Goal: Information Seeking & Learning: Learn about a topic

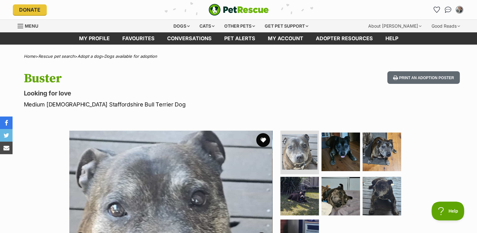
click at [265, 138] on button "favourite" at bounding box center [263, 140] width 14 height 14
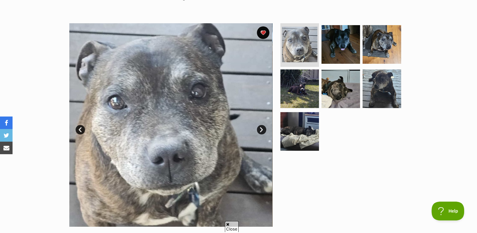
scroll to position [94, 0]
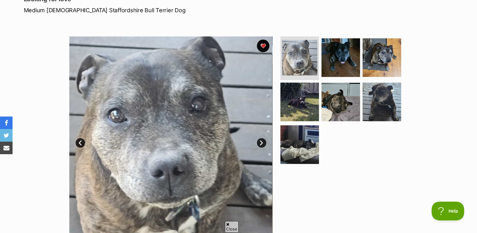
click at [257, 139] on img at bounding box center [170, 137] width 203 height 203
click at [259, 140] on link "Next" at bounding box center [261, 142] width 9 height 9
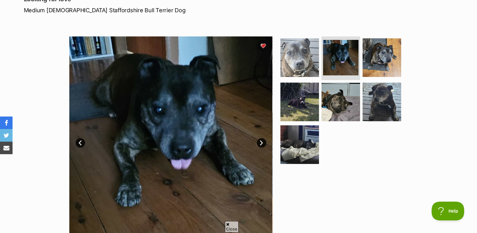
click at [259, 140] on link "Next" at bounding box center [261, 142] width 9 height 9
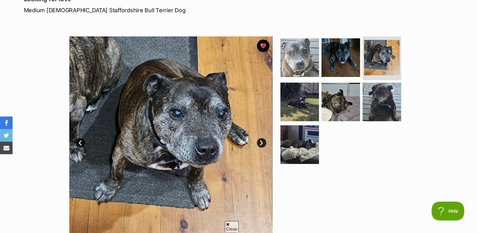
click at [259, 140] on link "Next" at bounding box center [261, 142] width 9 height 9
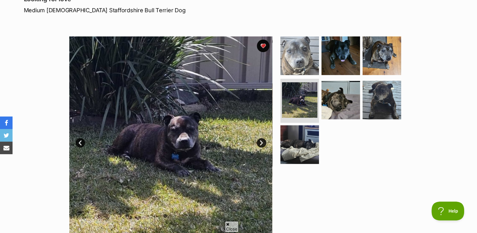
click at [259, 140] on link "Next" at bounding box center [261, 142] width 9 height 9
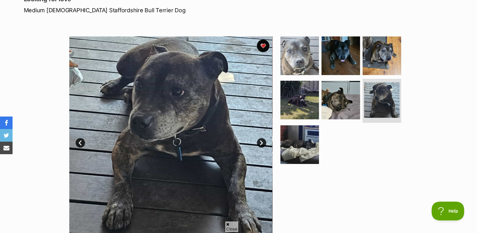
click at [260, 140] on link "Next" at bounding box center [261, 142] width 9 height 9
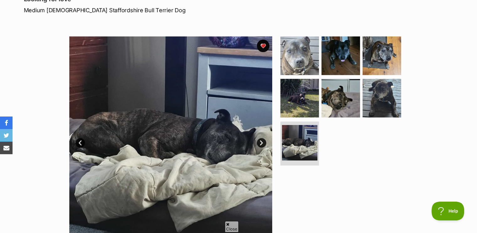
click at [261, 140] on link "Next" at bounding box center [261, 142] width 9 height 9
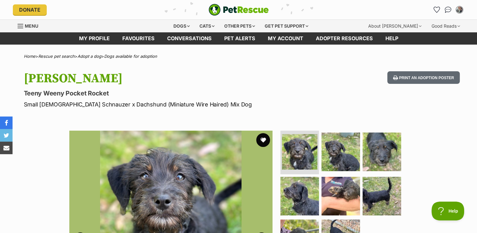
click at [264, 139] on button "favourite" at bounding box center [263, 140] width 14 height 14
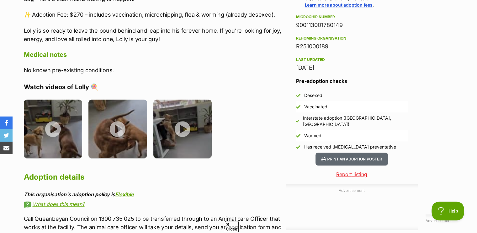
scroll to position [501, 0]
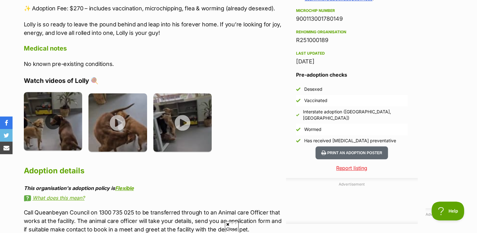
click at [53, 120] on img at bounding box center [53, 121] width 59 height 59
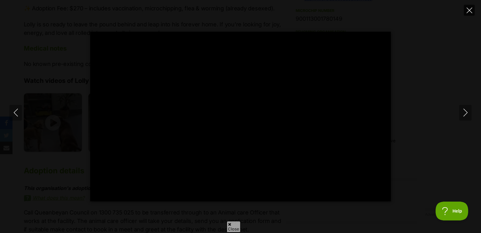
click at [472, 8] on icon "Close" at bounding box center [470, 11] width 6 height 6
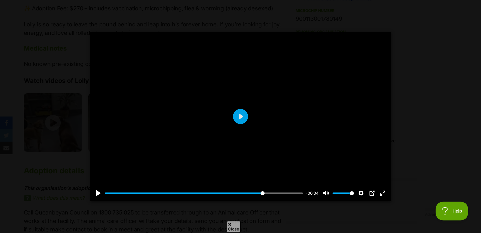
type input "80.37"
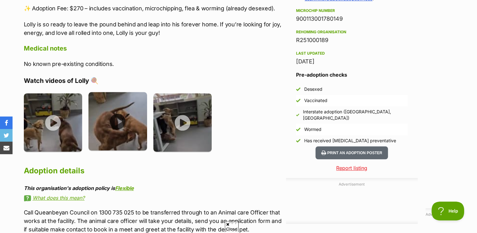
click at [122, 120] on img at bounding box center [117, 121] width 59 height 59
click at [118, 119] on img at bounding box center [117, 121] width 59 height 59
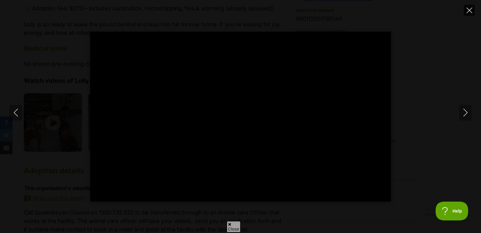
click at [472, 7] on button "Close" at bounding box center [469, 10] width 11 height 11
type input "65.75"
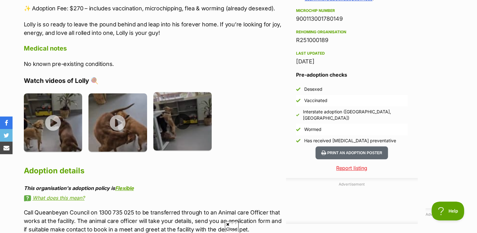
click at [182, 120] on img at bounding box center [182, 121] width 59 height 59
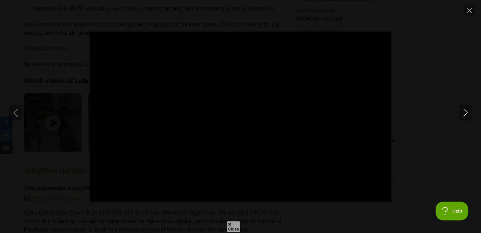
type input "100"
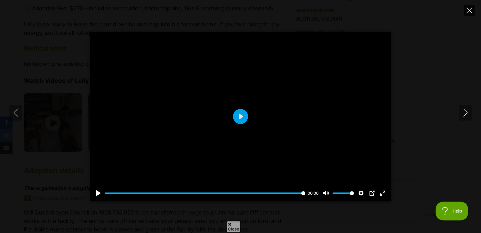
click at [471, 12] on icon "Close" at bounding box center [470, 11] width 6 height 6
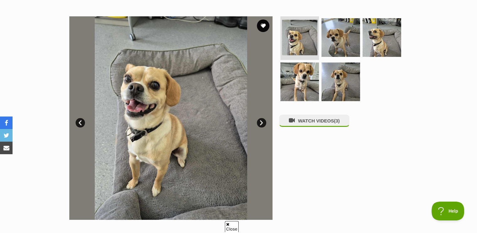
scroll to position [31, 0]
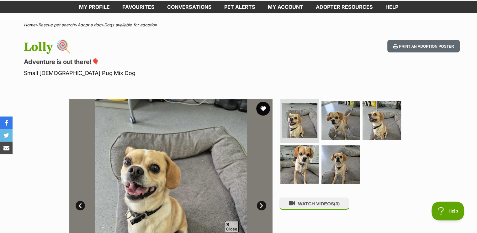
click at [263, 106] on button "favourite" at bounding box center [263, 109] width 14 height 14
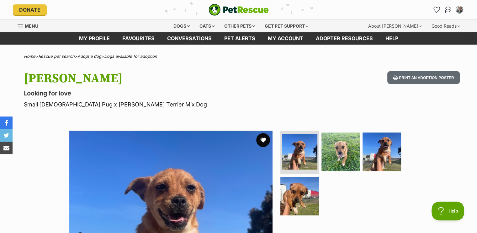
click at [265, 135] on button "favourite" at bounding box center [263, 140] width 14 height 14
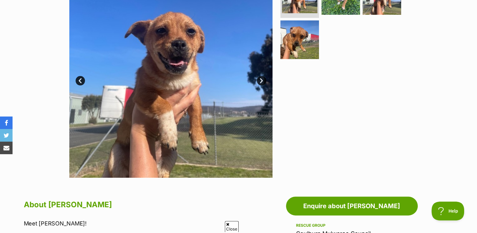
scroll to position [157, 0]
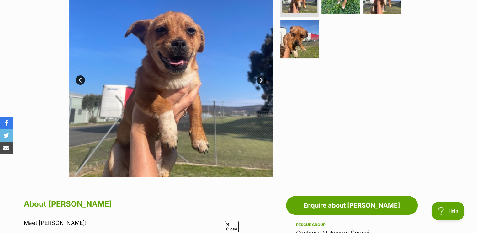
click at [260, 78] on link "Next" at bounding box center [261, 79] width 9 height 9
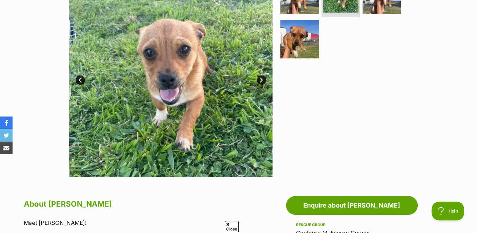
click at [260, 78] on link "Next" at bounding box center [261, 79] width 9 height 9
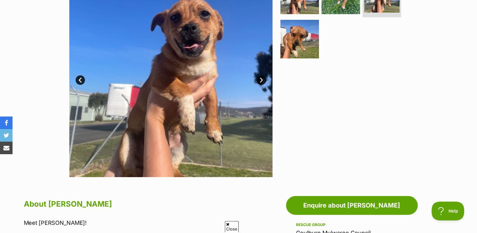
click at [261, 77] on link "Next" at bounding box center [261, 79] width 9 height 9
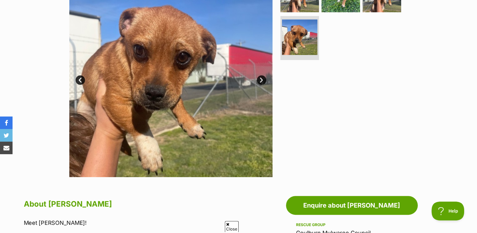
click at [261, 77] on link "Next" at bounding box center [261, 79] width 9 height 9
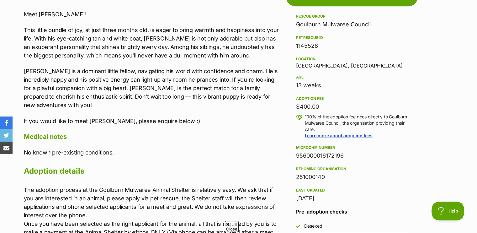
scroll to position [376, 0]
